Goal: Transaction & Acquisition: Purchase product/service

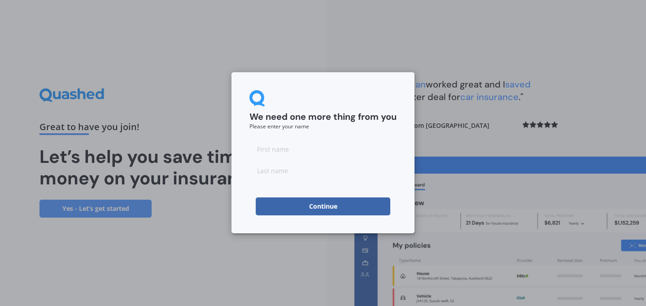
click at [328, 154] on input at bounding box center [323, 149] width 147 height 18
type input "[PERSON_NAME]"
click at [307, 170] on input at bounding box center [323, 171] width 147 height 18
type input "Brown"
click at [278, 202] on button "Continue" at bounding box center [323, 206] width 135 height 18
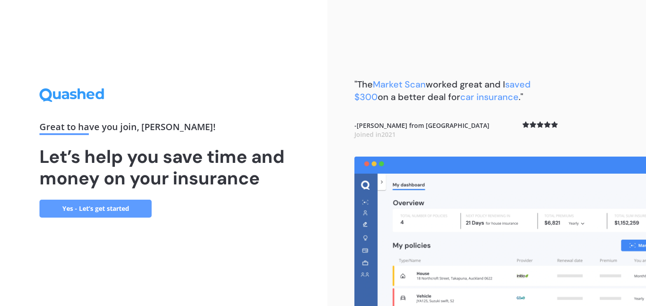
click at [125, 210] on link "Yes - Let’s get started" at bounding box center [95, 209] width 112 height 18
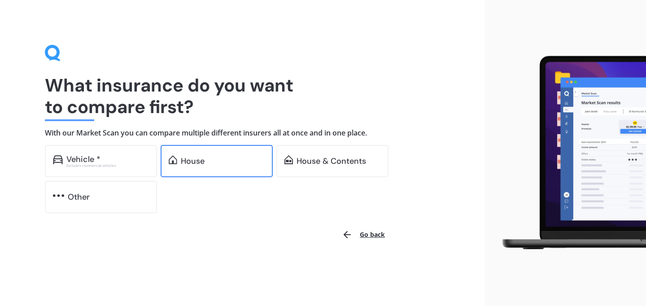
click at [219, 166] on div "House" at bounding box center [217, 161] width 112 height 32
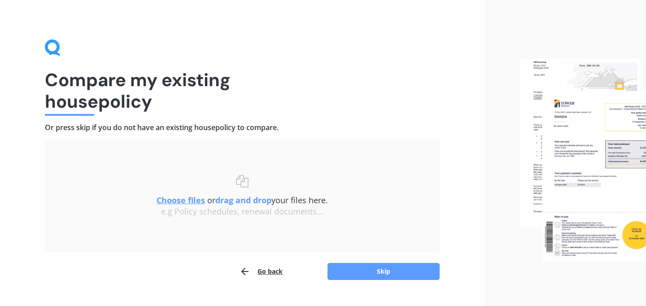
scroll to position [24, 0]
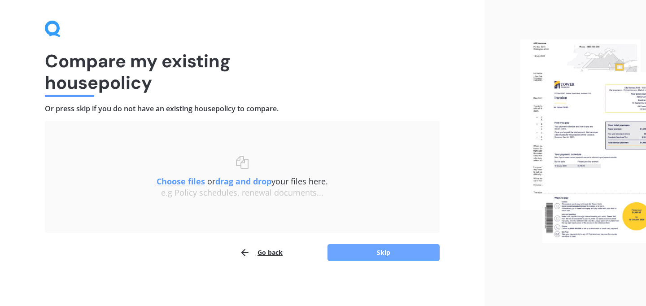
click at [362, 253] on button "Skip" at bounding box center [384, 252] width 112 height 17
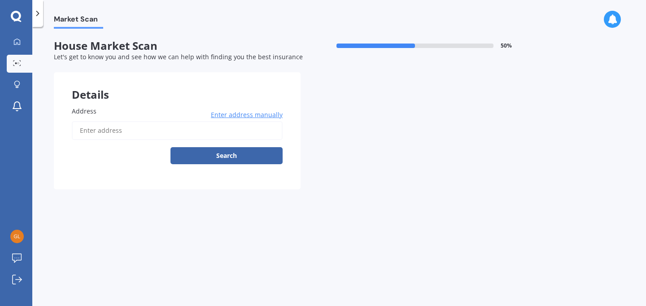
click at [158, 134] on input "Address" at bounding box center [177, 130] width 211 height 19
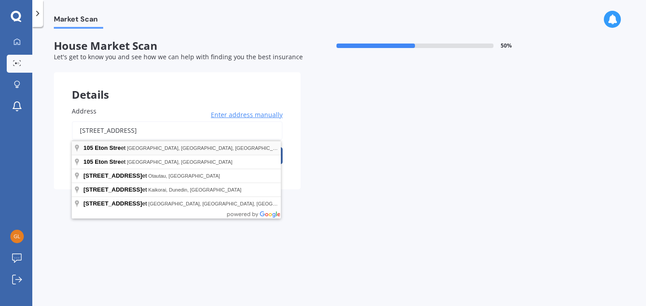
type input "105 Eton Street, Hampstead, Ashburton 7700"
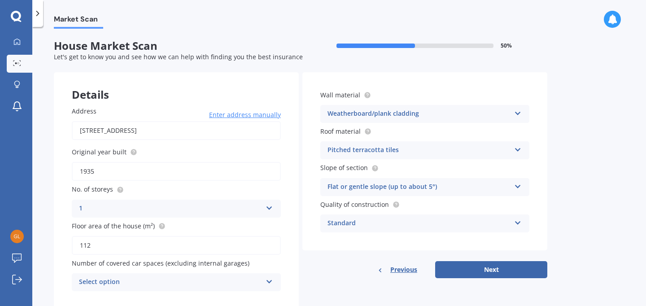
scroll to position [27, 0]
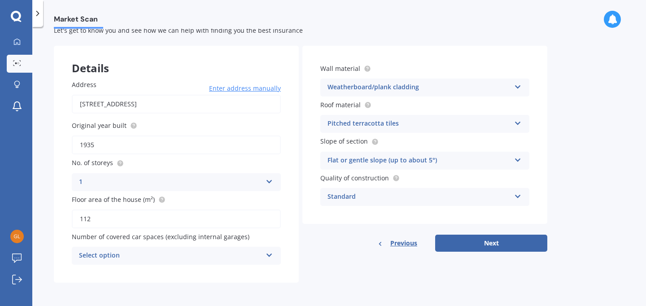
click at [136, 259] on div "Select option" at bounding box center [170, 255] width 183 height 11
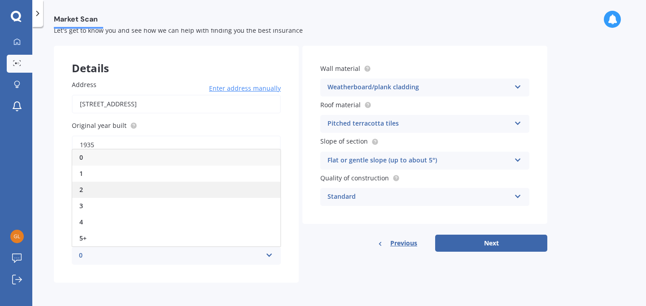
click at [120, 190] on div "2" at bounding box center [176, 190] width 208 height 16
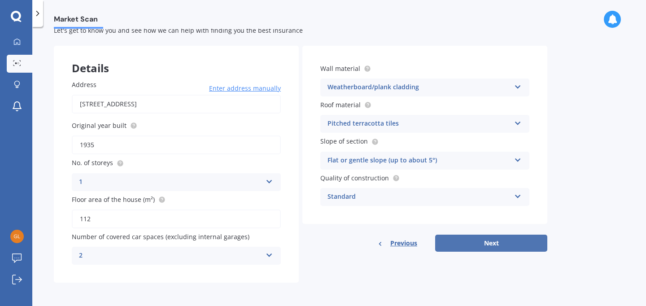
click at [474, 245] on button "Next" at bounding box center [491, 243] width 112 height 17
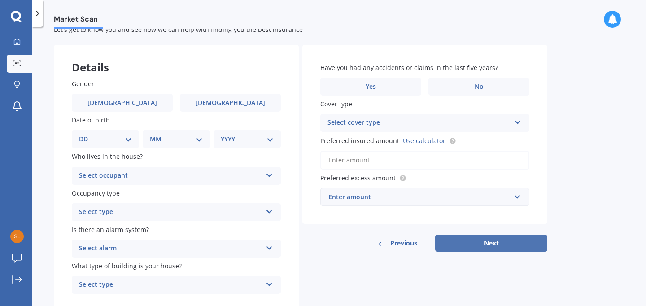
scroll to position [0, 0]
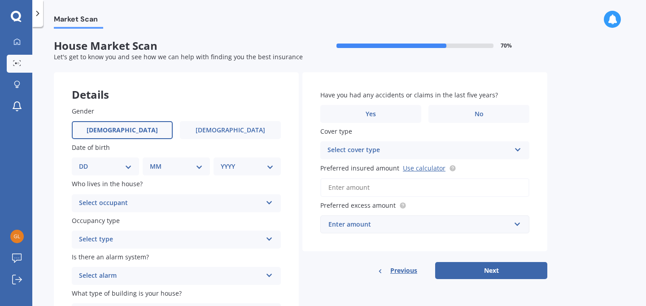
click at [150, 136] on label "Male" at bounding box center [122, 130] width 101 height 18
click at [0, 0] on input "Male" at bounding box center [0, 0] width 0 height 0
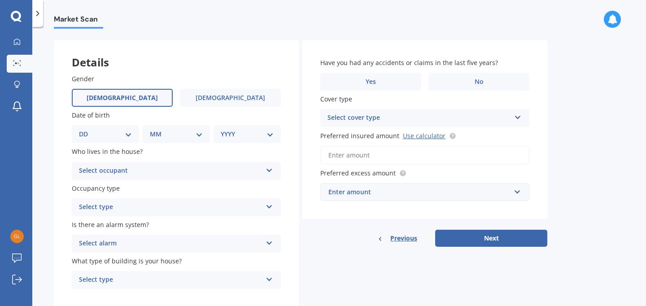
scroll to position [58, 0]
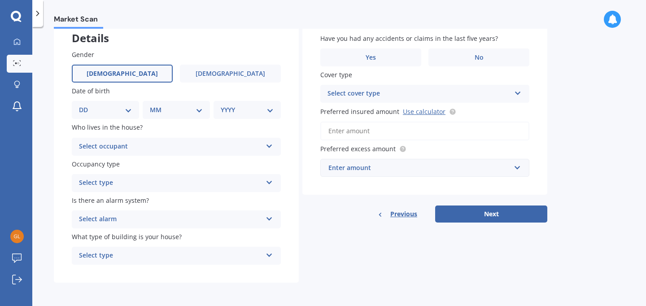
click at [128, 109] on select "DD 01 02 03 04 05 06 07 08 09 10 11 12 13 14 15 16 17 18 19 20 21 22 23 24 25 2…" at bounding box center [105, 110] width 53 height 10
select select "15"
click at [86, 105] on select "DD 01 02 03 04 05 06 07 08 09 10 11 12 13 14 15 16 17 18 19 20 21 22 23 24 25 2…" at bounding box center [105, 110] width 53 height 10
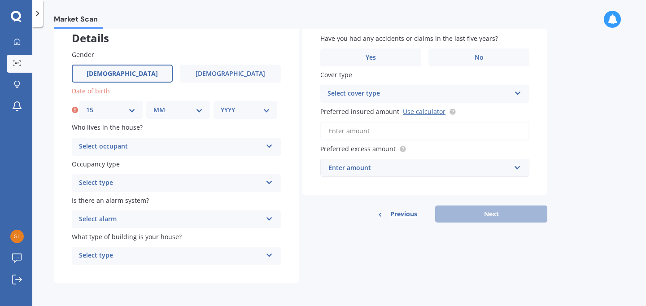
click at [155, 105] on select "MM 01 02 03 04 05 06 07 08 09 10 11 12" at bounding box center [177, 110] width 49 height 10
select select "05"
click at [153, 105] on select "MM 01 02 03 04 05 06 07 08 09 10 11 12" at bounding box center [177, 110] width 49 height 10
click at [240, 109] on select "YYYY 2009 2008 2007 2006 2005 2004 2003 2002 2001 2000 1999 1998 1997 1996 1995…" at bounding box center [245, 110] width 49 height 10
select select "1968"
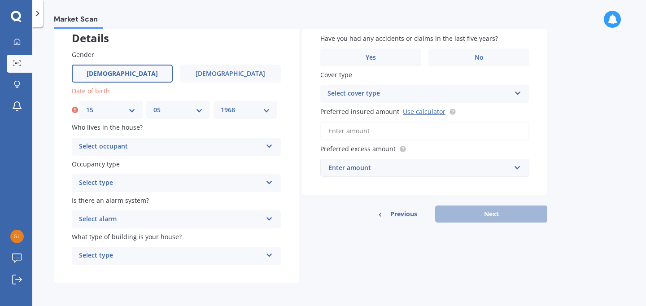
click at [221, 105] on select "YYYY 2009 2008 2007 2006 2005 2004 2003 2002 2001 2000 1999 1998 1997 1996 1995…" at bounding box center [245, 110] width 49 height 10
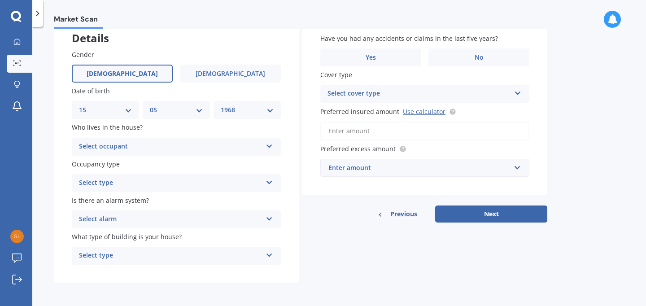
click at [183, 143] on div "Select occupant" at bounding box center [170, 146] width 183 height 11
click at [128, 161] on div "Owner" at bounding box center [176, 164] width 208 height 16
click at [158, 181] on div "Select type" at bounding box center [170, 183] width 183 height 11
click at [143, 201] on div "Permanent" at bounding box center [176, 201] width 208 height 16
click at [155, 217] on div "Select alarm" at bounding box center [170, 219] width 183 height 11
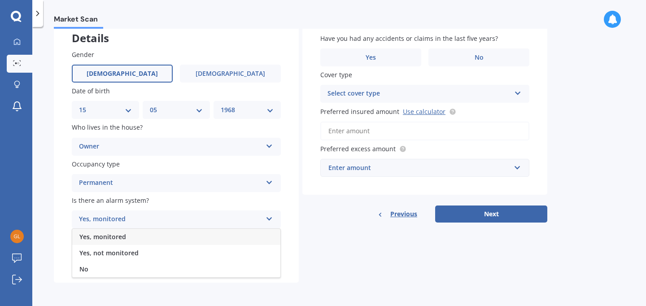
click at [125, 235] on span "Yes, monitored" at bounding box center [102, 236] width 47 height 9
click at [154, 255] on div "Select type" at bounding box center [170, 255] width 183 height 11
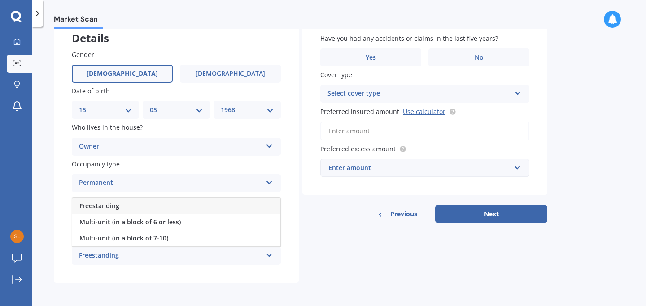
click at [126, 201] on div "Freestanding" at bounding box center [176, 206] width 208 height 16
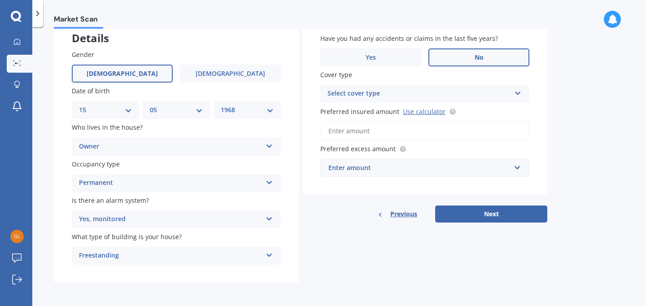
click at [452, 54] on label "No" at bounding box center [479, 57] width 101 height 18
click at [0, 0] on input "No" at bounding box center [0, 0] width 0 height 0
click at [365, 91] on div "Select cover type" at bounding box center [419, 93] width 183 height 11
click at [348, 108] on div "High" at bounding box center [425, 111] width 208 height 16
click at [410, 110] on link "Use calculator" at bounding box center [424, 111] width 43 height 9
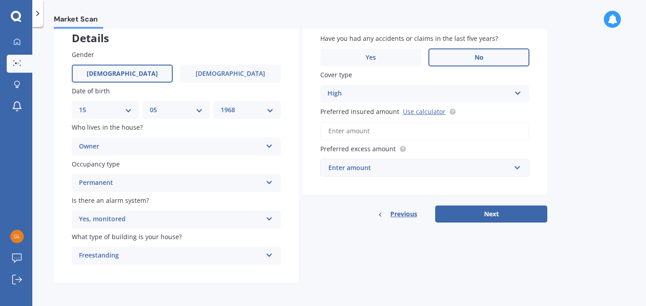
click at [363, 128] on input "Preferred insured amount Use calculator" at bounding box center [424, 131] width 209 height 19
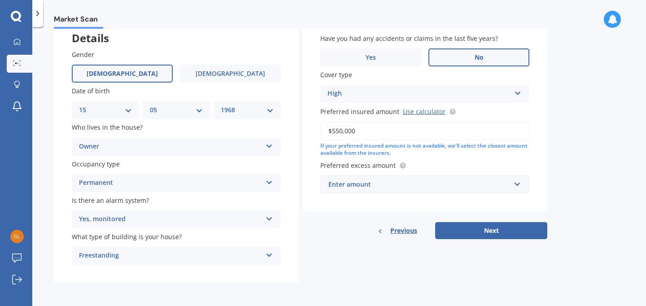
type input "$550,000"
click at [366, 180] on div "Enter amount" at bounding box center [419, 185] width 182 height 10
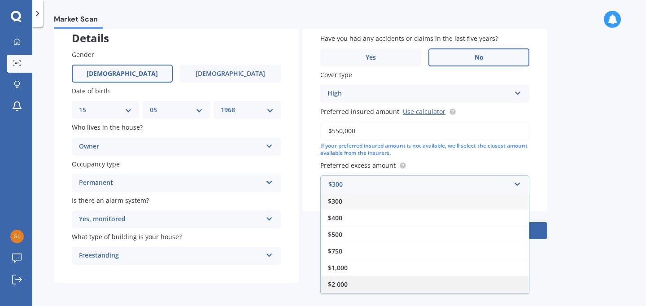
click at [350, 280] on div "$2,000" at bounding box center [425, 284] width 208 height 17
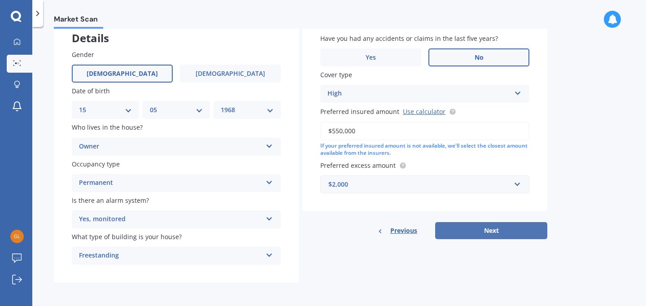
click at [465, 234] on button "Next" at bounding box center [491, 230] width 112 height 17
select select "15"
select select "05"
select select "1968"
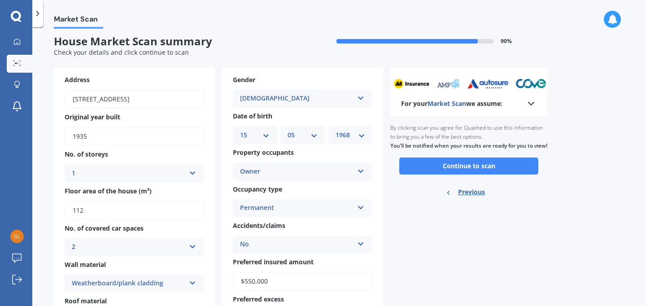
scroll to position [0, 0]
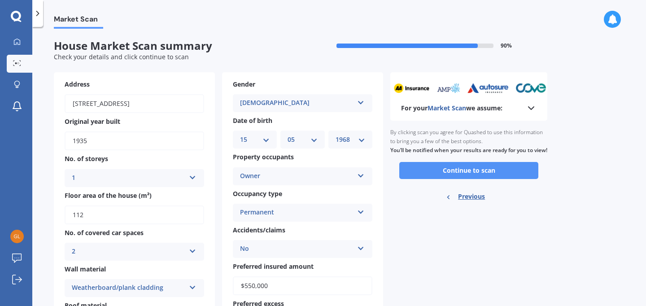
click at [458, 179] on button "Continue to scan" at bounding box center [468, 170] width 139 height 17
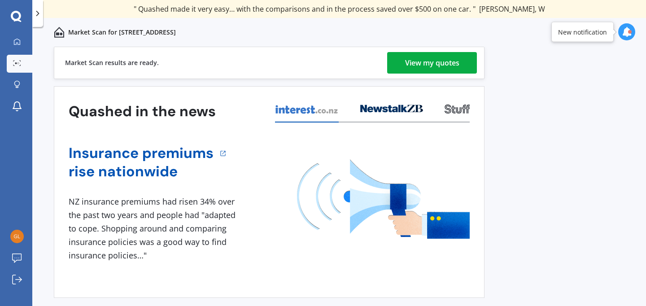
click at [400, 67] on link "View my quotes" at bounding box center [432, 63] width 90 height 22
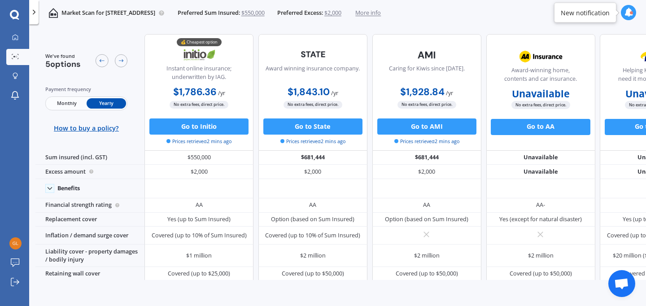
click at [74, 107] on span "Monthly" at bounding box center [66, 103] width 39 height 10
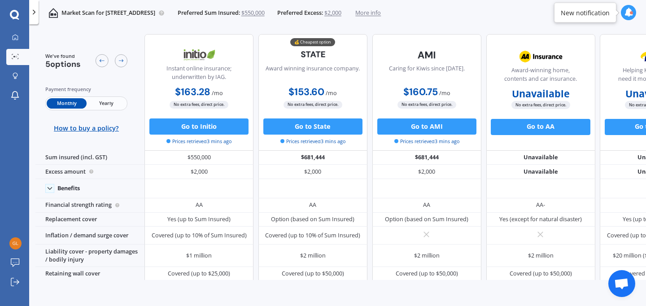
click at [102, 102] on span "Yearly" at bounding box center [106, 103] width 39 height 10
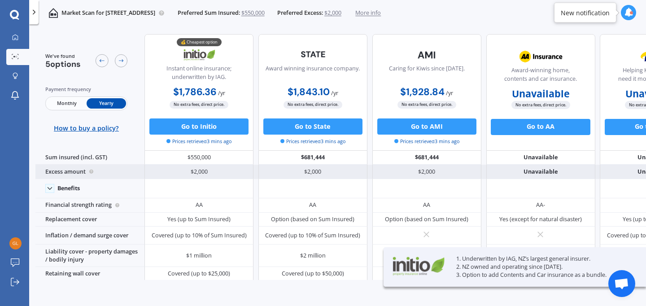
click at [64, 171] on div "Excess amount" at bounding box center [89, 172] width 109 height 14
